Goal: Find specific page/section: Find specific page/section

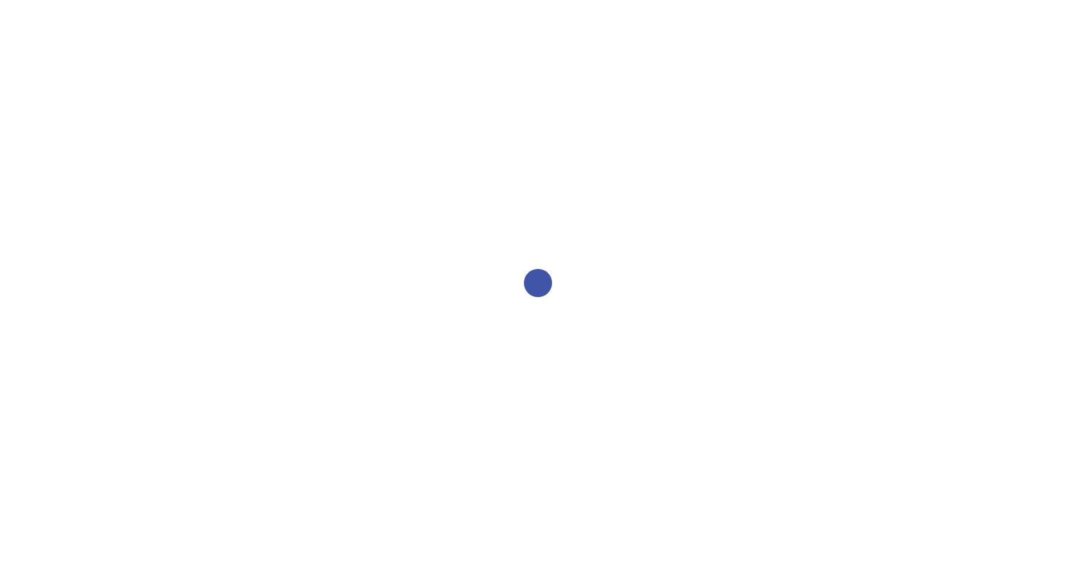
select select "2bed604d-1099-4043-b1bc-2365e8740244"
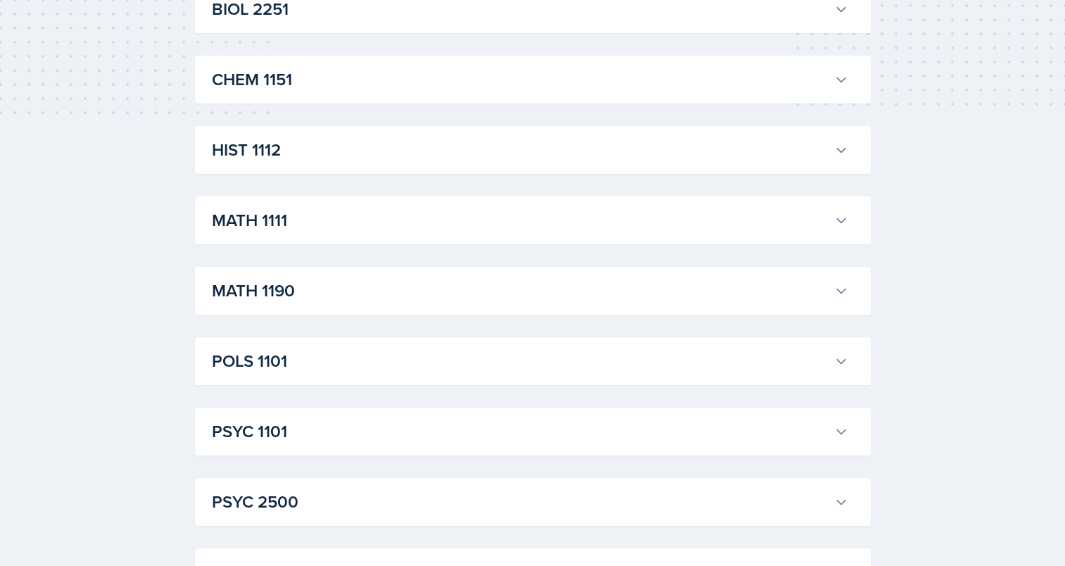
scroll to position [422, 0]
click at [472, 141] on h3 "HIST 1112" at bounding box center [520, 151] width 617 height 25
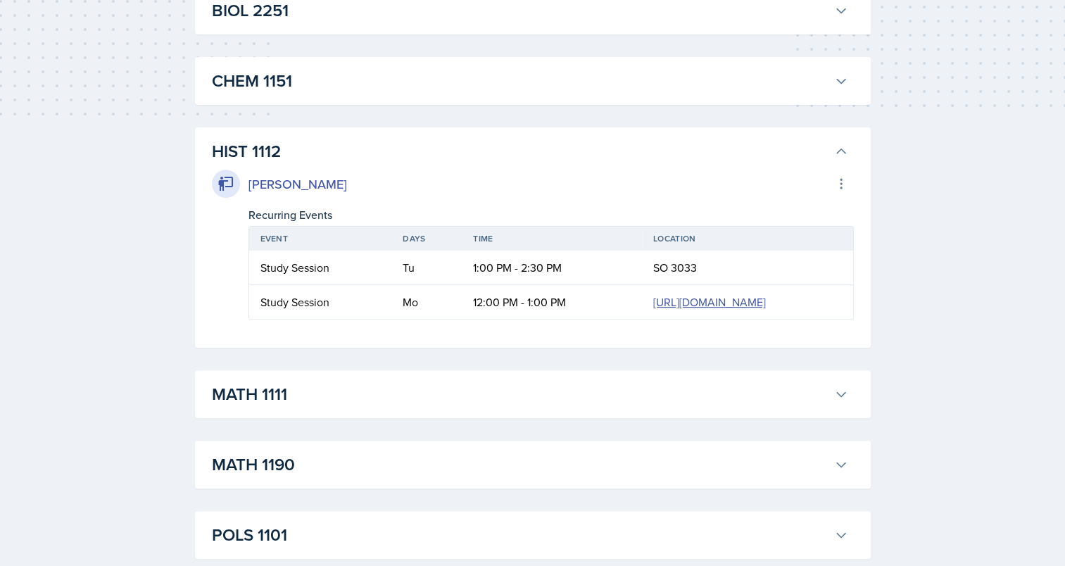
click at [472, 141] on h3 "HIST 1112" at bounding box center [520, 151] width 617 height 25
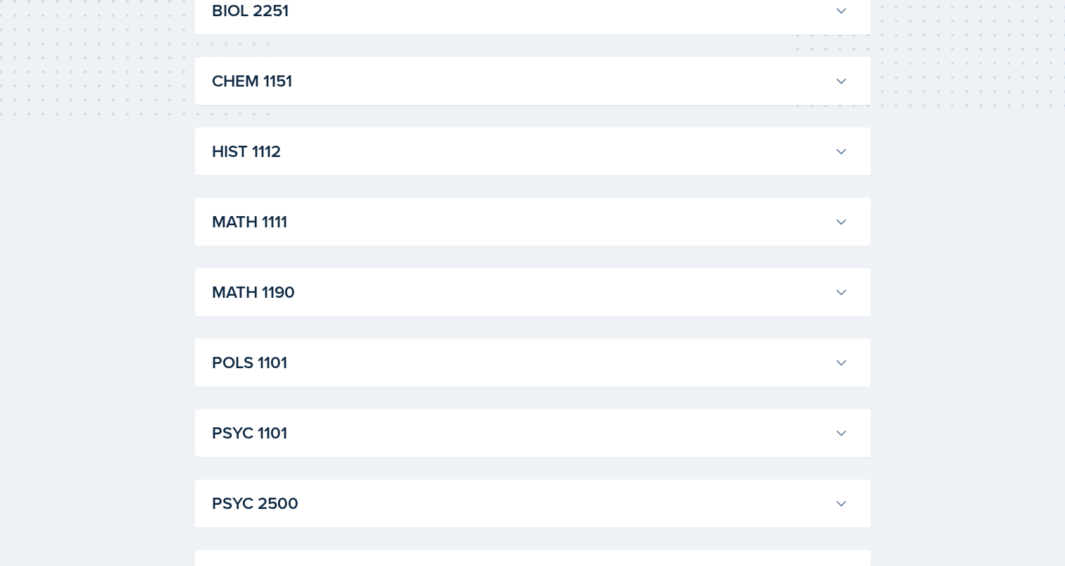
click at [465, 98] on div "CHEM 1151 [PERSON_NAME] Professor: [PERSON_NAME] Export to Google Calendar Recu…" at bounding box center [533, 81] width 676 height 48
click at [457, 89] on h3 "CHEM 1151" at bounding box center [520, 80] width 617 height 25
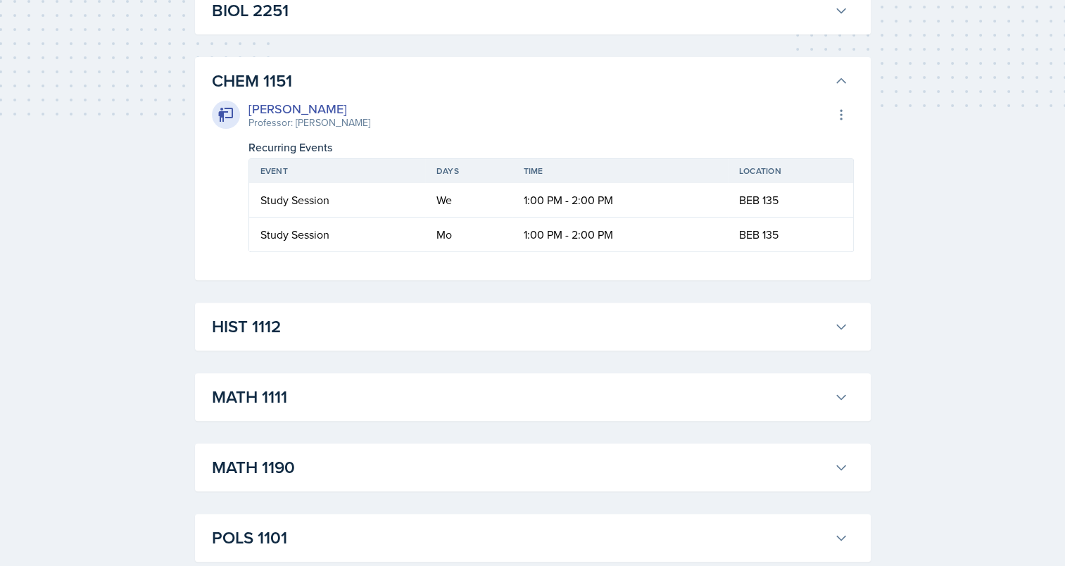
click at [457, 89] on h3 "CHEM 1151" at bounding box center [520, 80] width 617 height 25
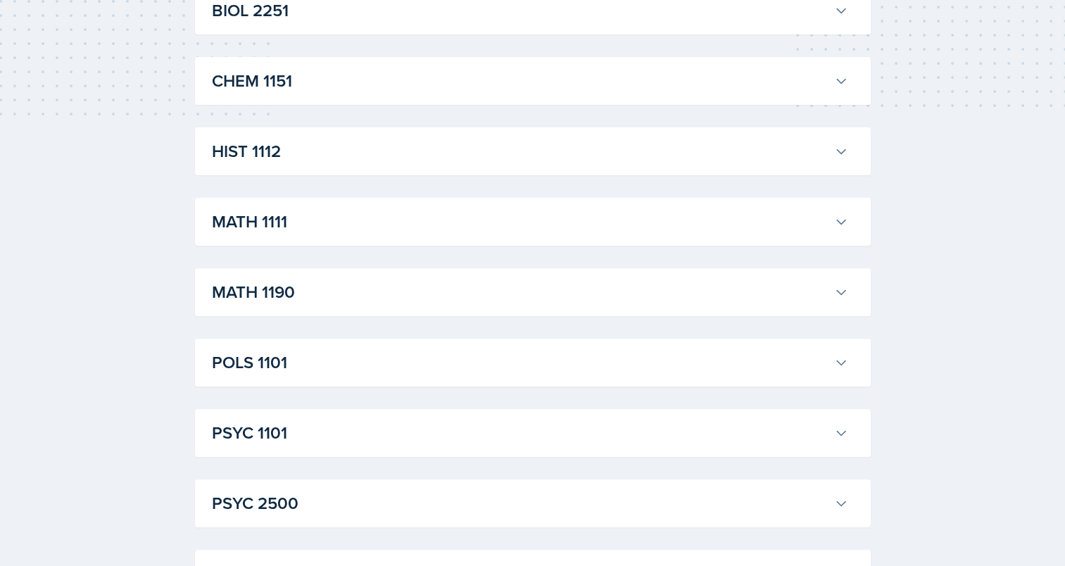
click at [415, 256] on div "ACCT 2101 [PERSON_NAME] Professor: [PERSON_NAME] Export to Google Calendar Recu…" at bounding box center [533, 257] width 676 height 822
click at [417, 220] on h3 "MATH 1111" at bounding box center [520, 221] width 617 height 25
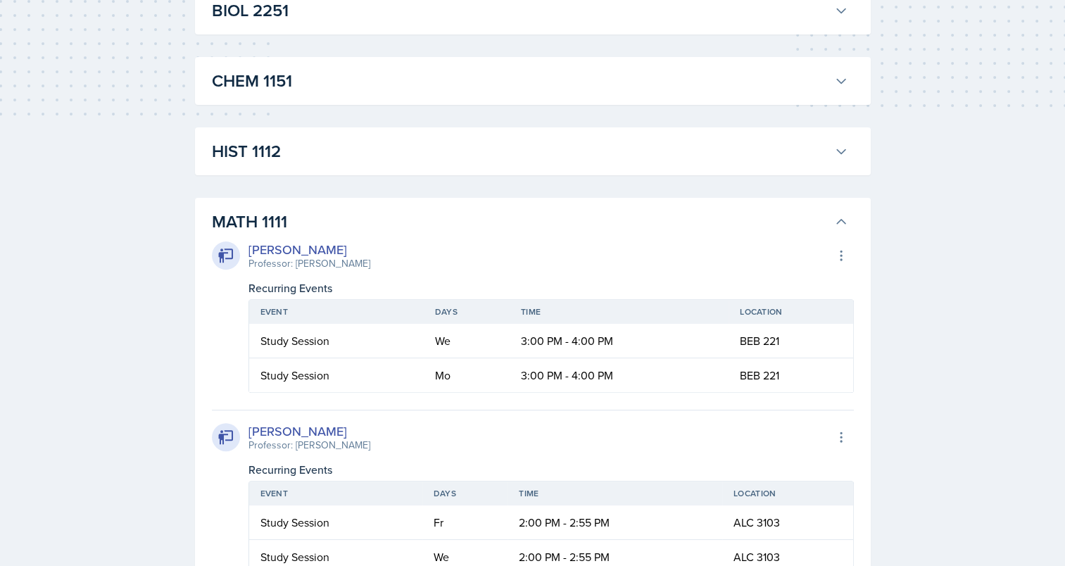
click at [417, 220] on h3 "MATH 1111" at bounding box center [520, 221] width 617 height 25
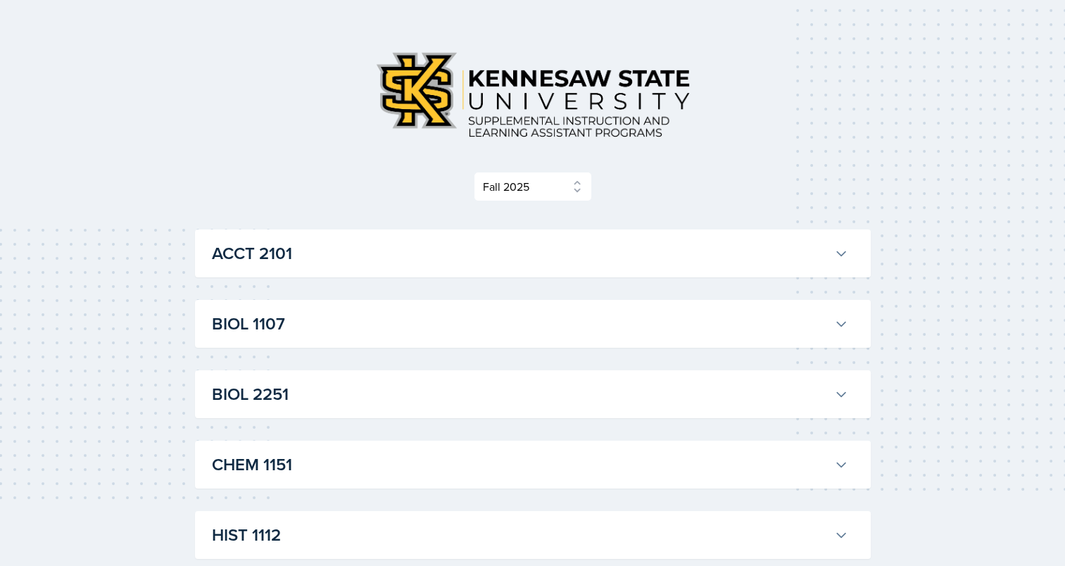
scroll to position [0, 0]
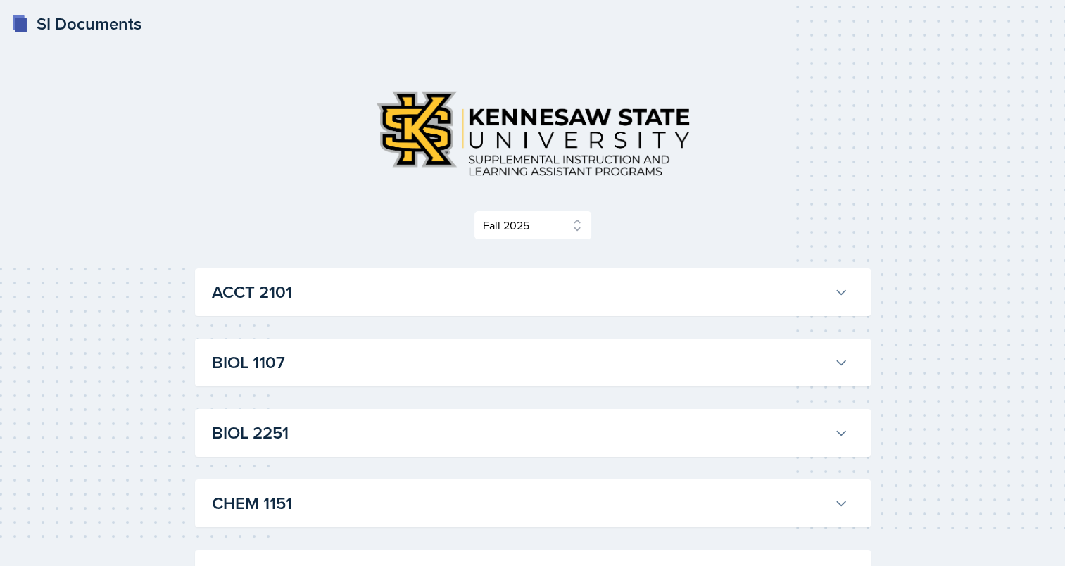
click at [376, 282] on h3 "ACCT 2101" at bounding box center [520, 291] width 617 height 25
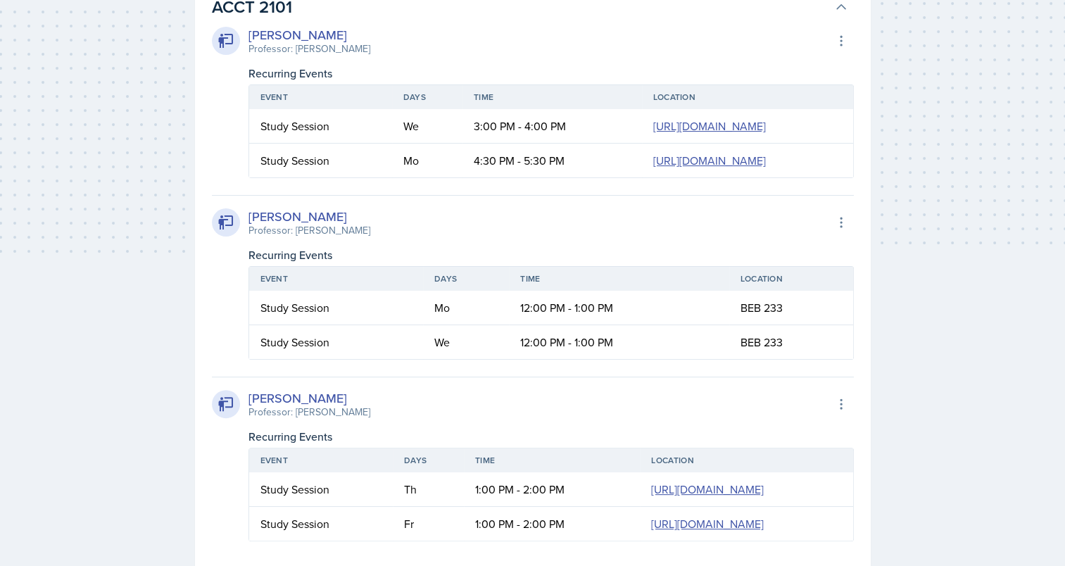
scroll to position [296, 0]
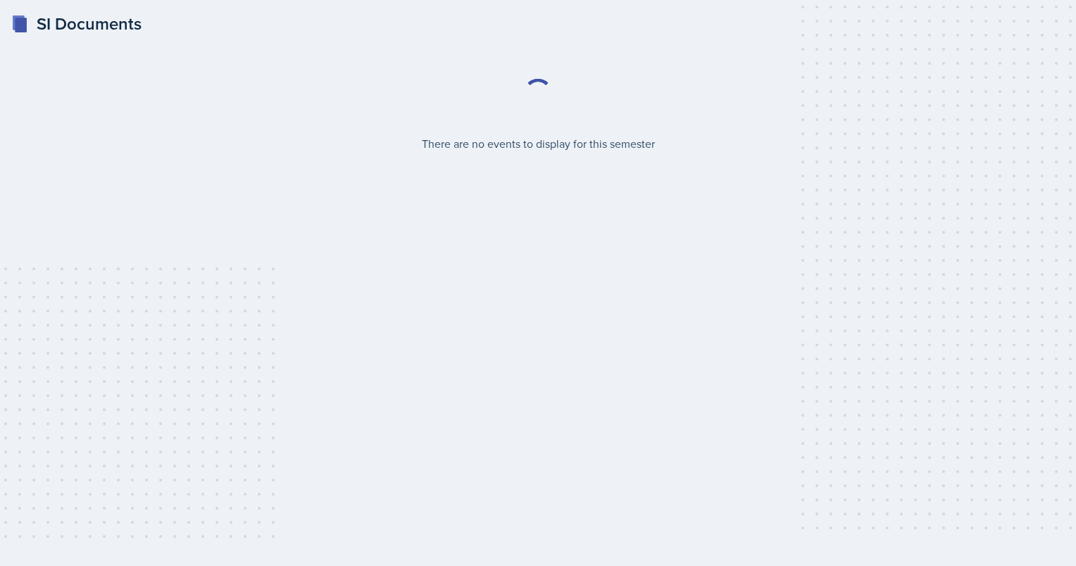
select select "2bed604d-1099-4043-b1bc-2365e8740244"
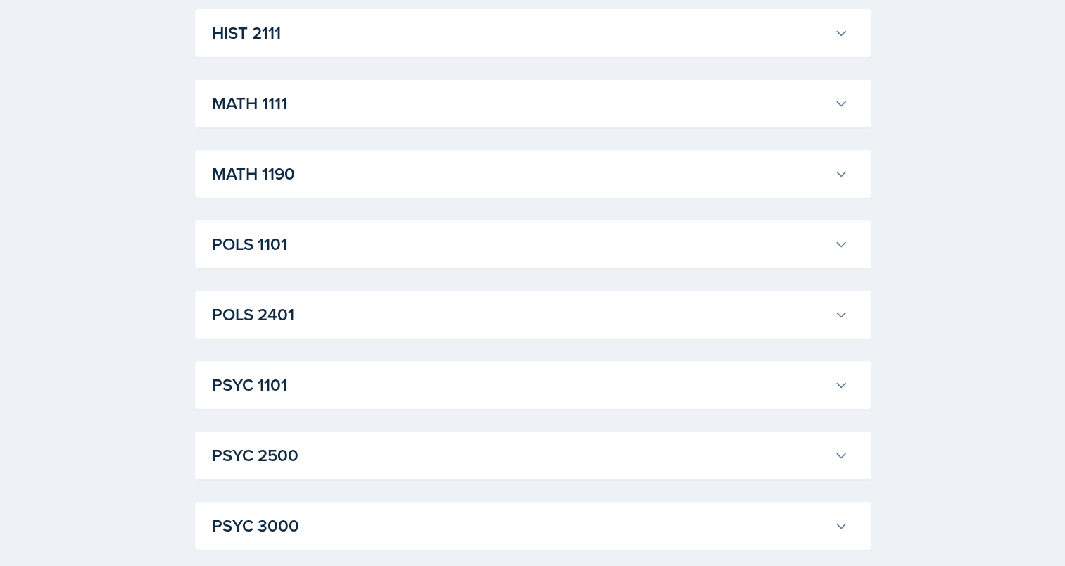
scroll to position [614, 0]
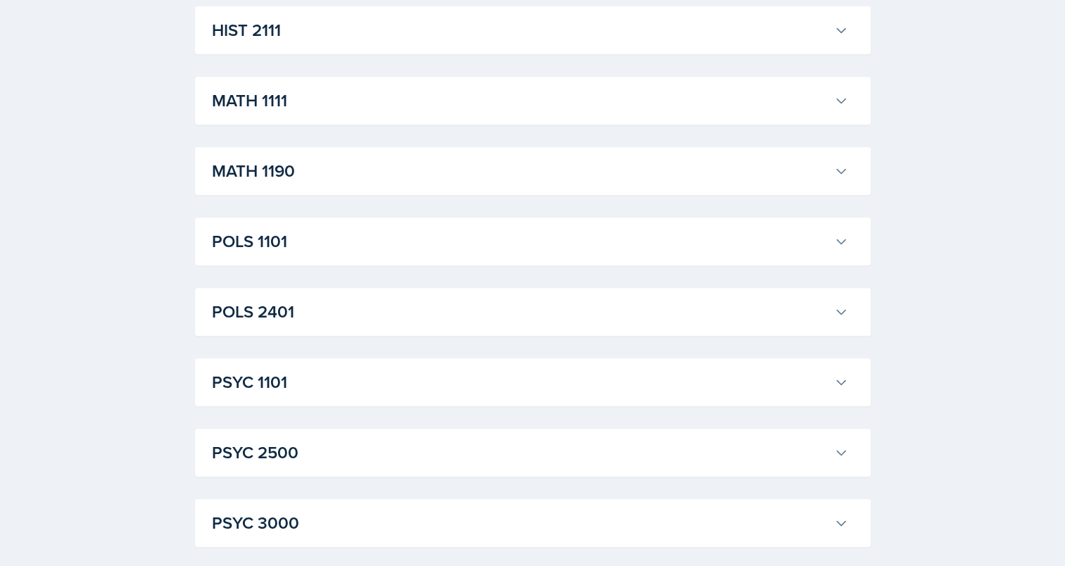
click at [317, 183] on button "MATH 1190" at bounding box center [530, 171] width 642 height 31
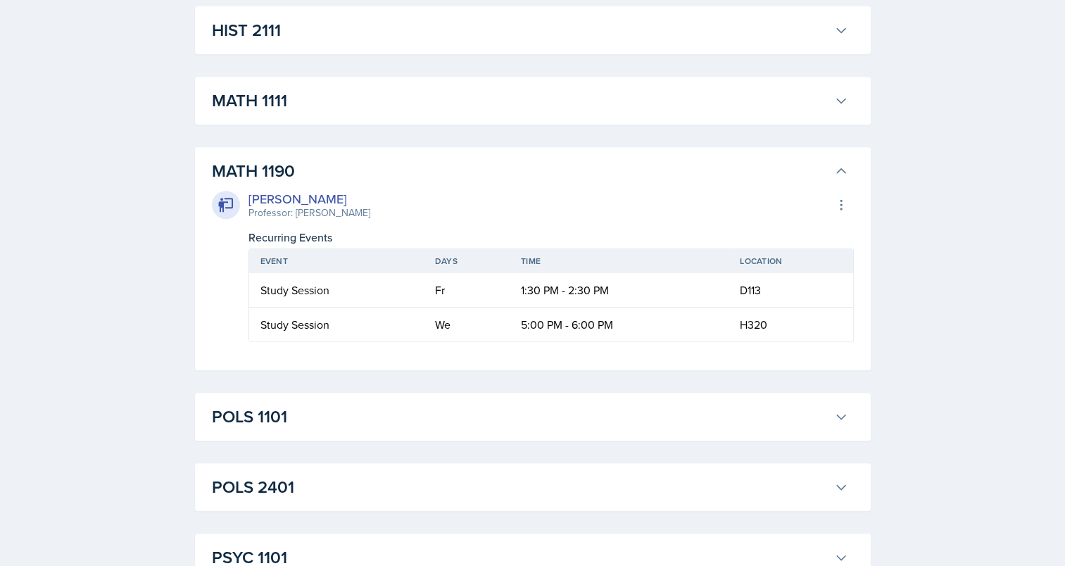
click at [315, 169] on h3 "MATH 1190" at bounding box center [520, 170] width 617 height 25
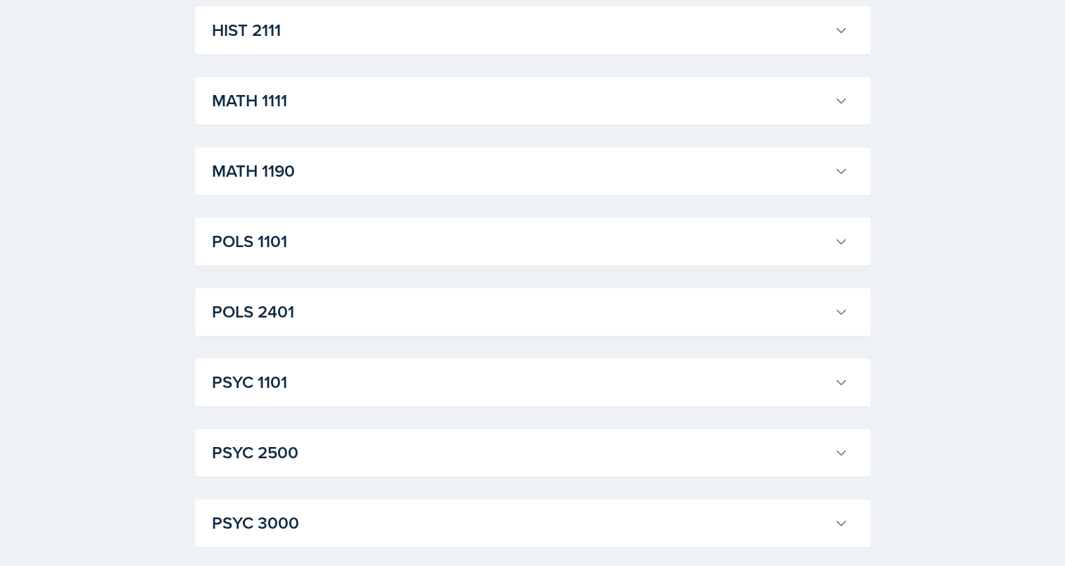
click at [293, 298] on button "POLS 2401" at bounding box center [530, 311] width 642 height 31
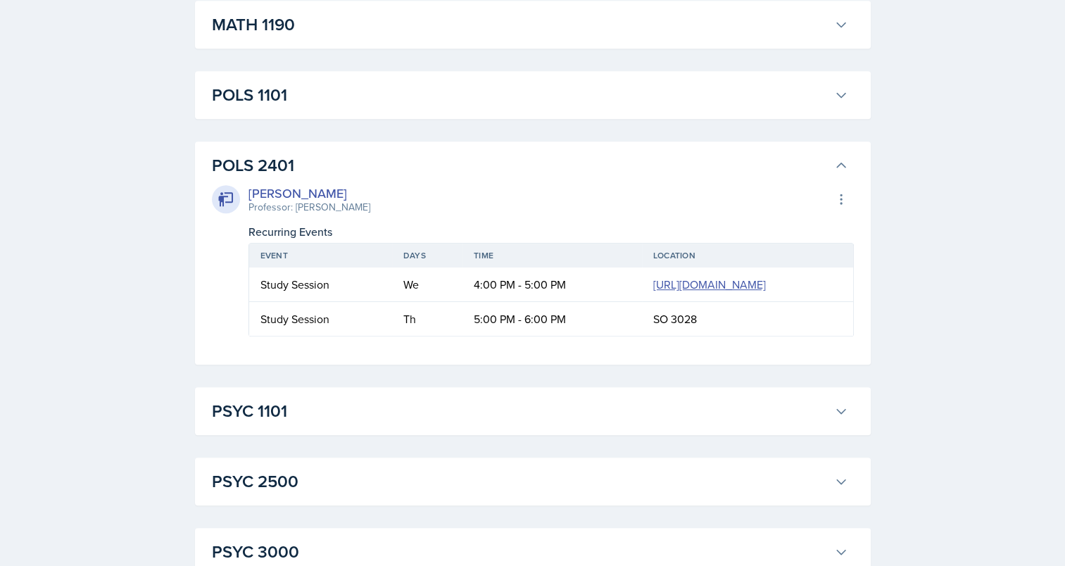
scroll to position [825, 0]
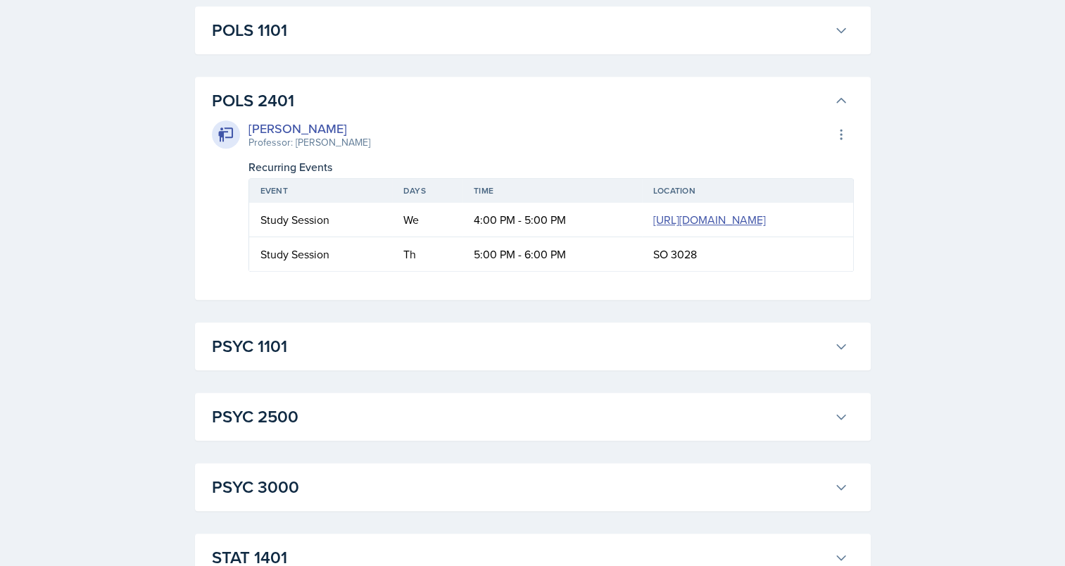
click at [241, 370] on div "PSYC 1101 [PERSON_NAME] Professor: [PERSON_NAME] Export to Google Calendar Recu…" at bounding box center [533, 346] width 676 height 48
click at [236, 359] on h3 "PSYC 1101" at bounding box center [520, 346] width 617 height 25
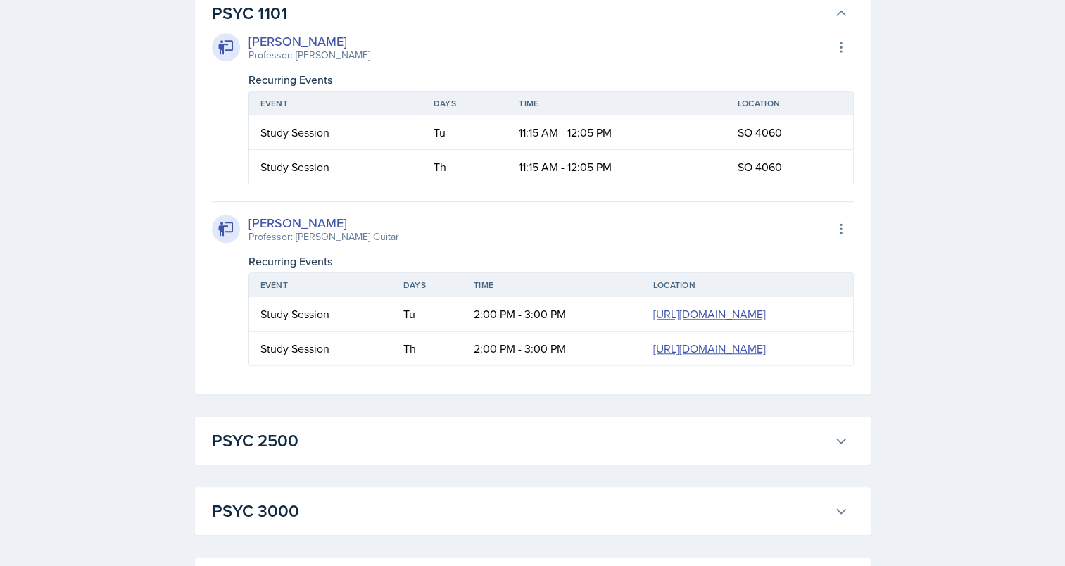
scroll to position [876, 0]
